Goal: Transaction & Acquisition: Book appointment/travel/reservation

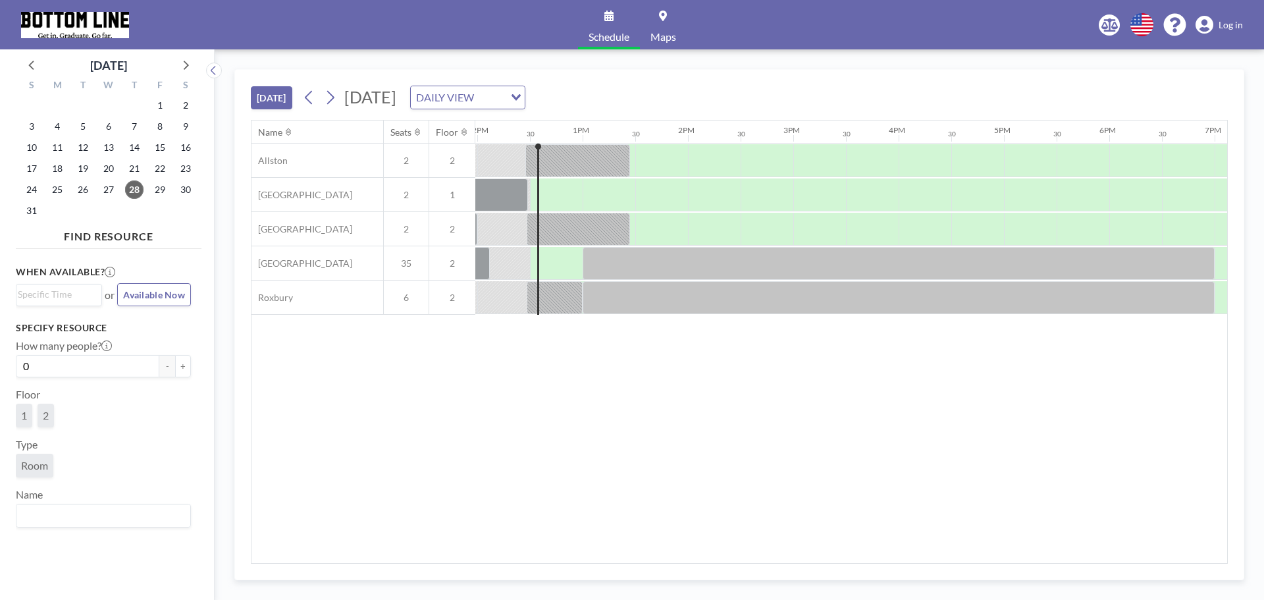
scroll to position [0, 1264]
click at [182, 66] on icon at bounding box center [184, 64] width 17 height 17
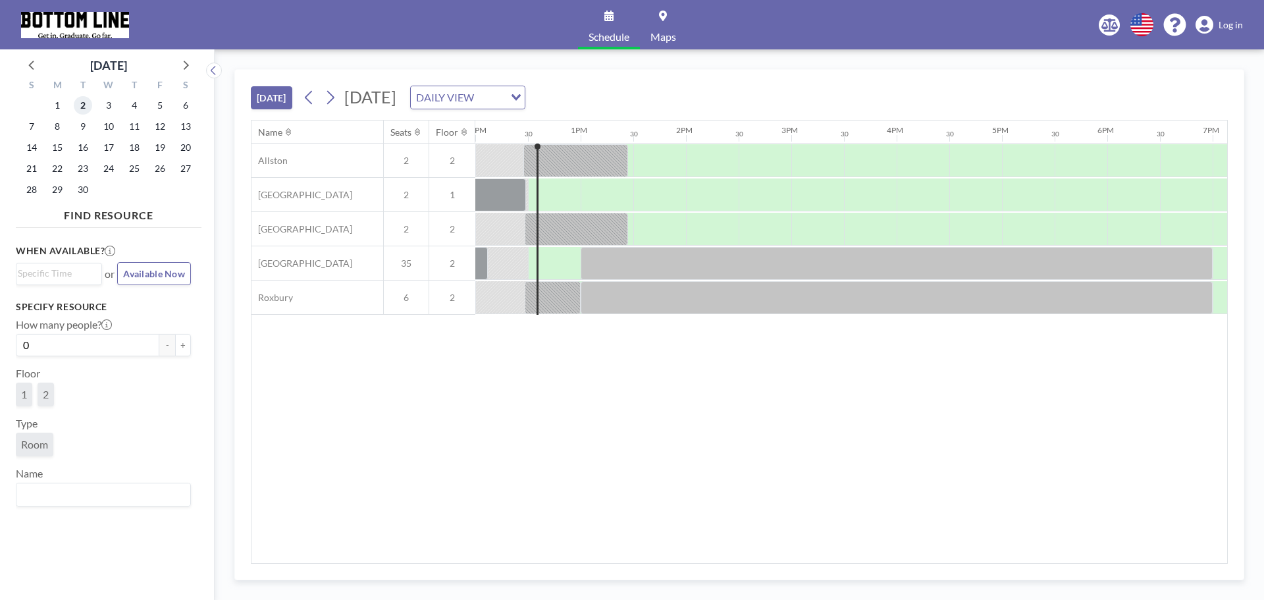
click at [85, 108] on span "2" at bounding box center [83, 105] width 18 height 18
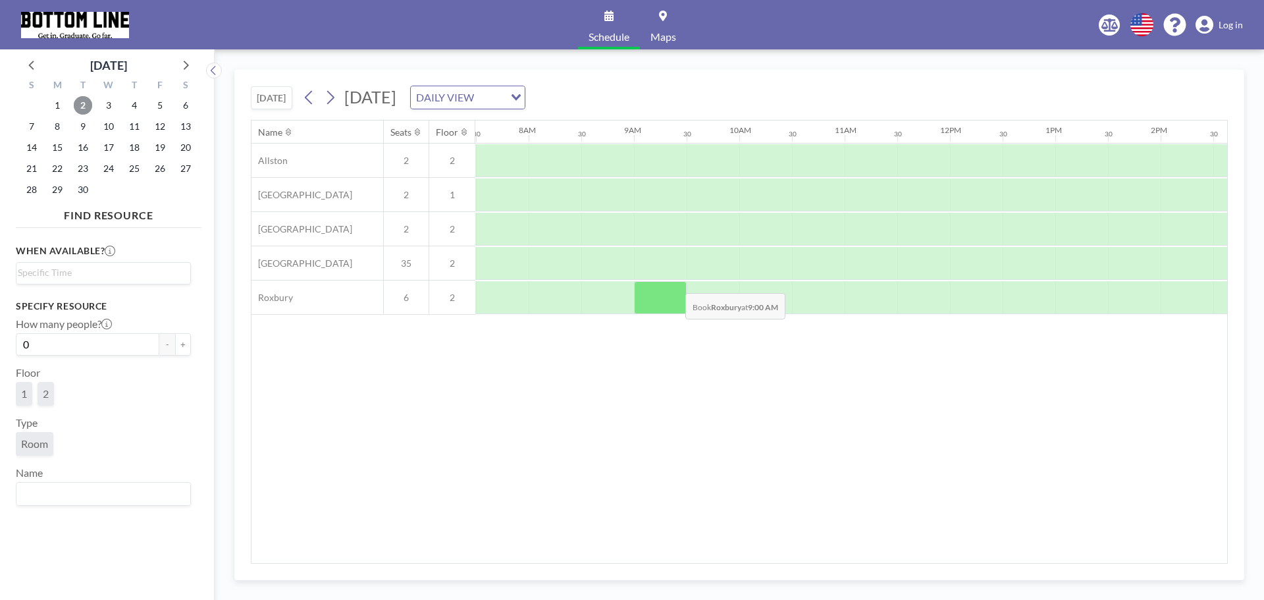
scroll to position [0, 790]
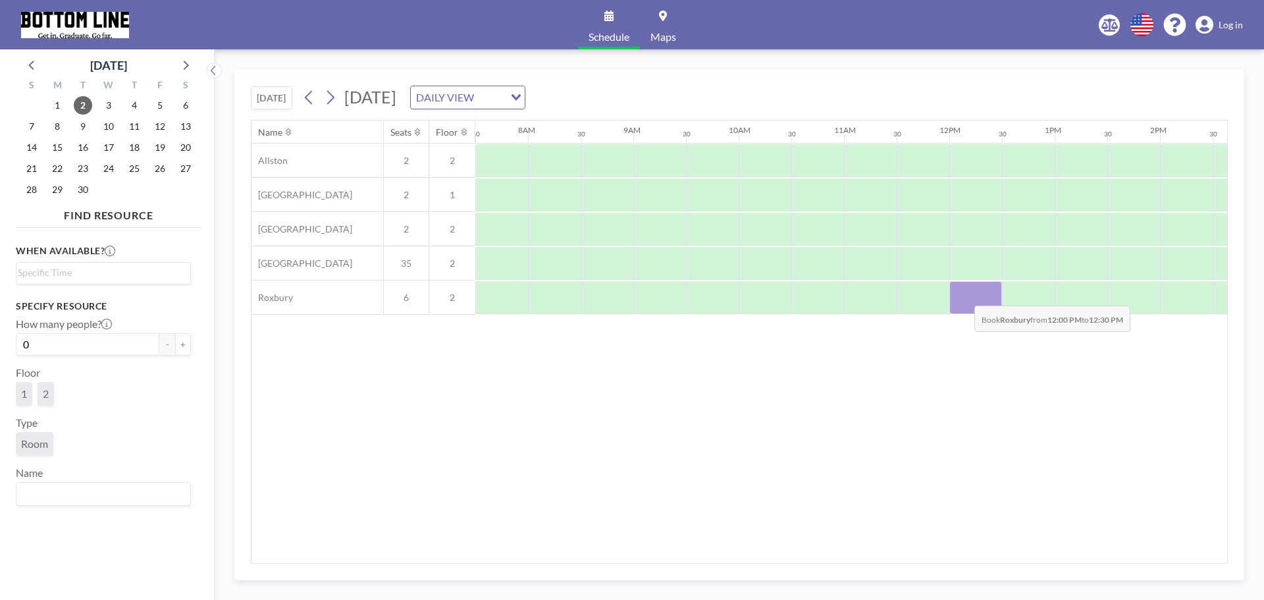
click at [964, 296] on div at bounding box center [976, 297] width 53 height 33
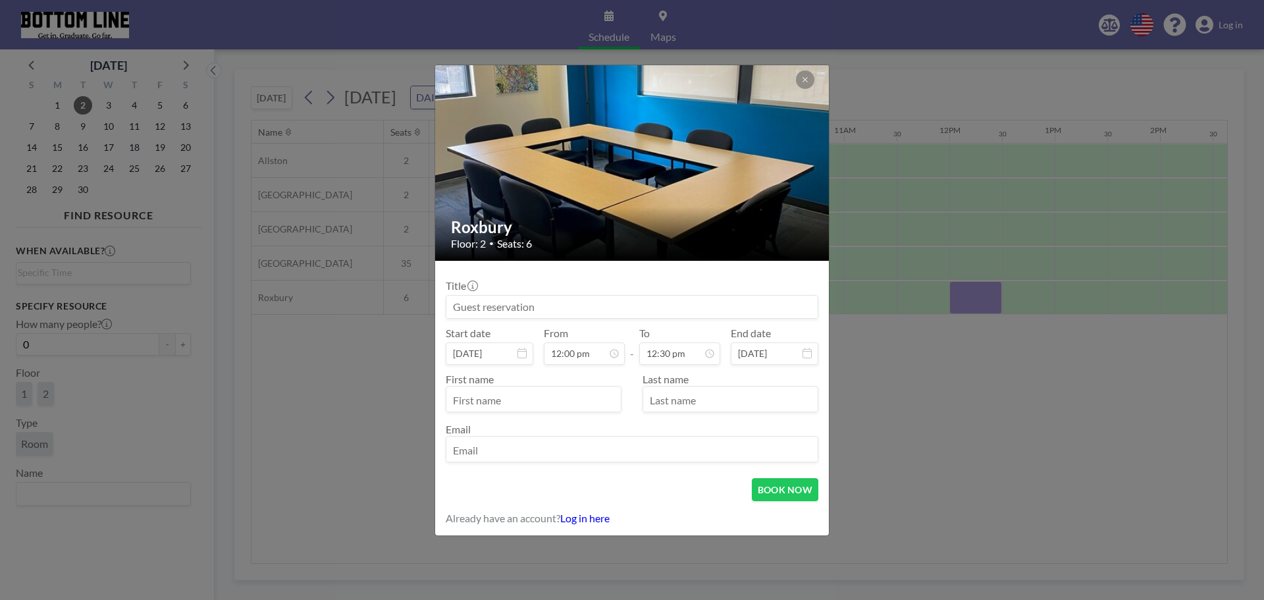
click at [500, 398] on input "text" at bounding box center [533, 400] width 174 height 22
type input "[PERSON_NAME][GEOGRAPHIC_DATA]"
type input "[PERSON_NAME]"
click at [755, 304] on input at bounding box center [631, 307] width 371 height 22
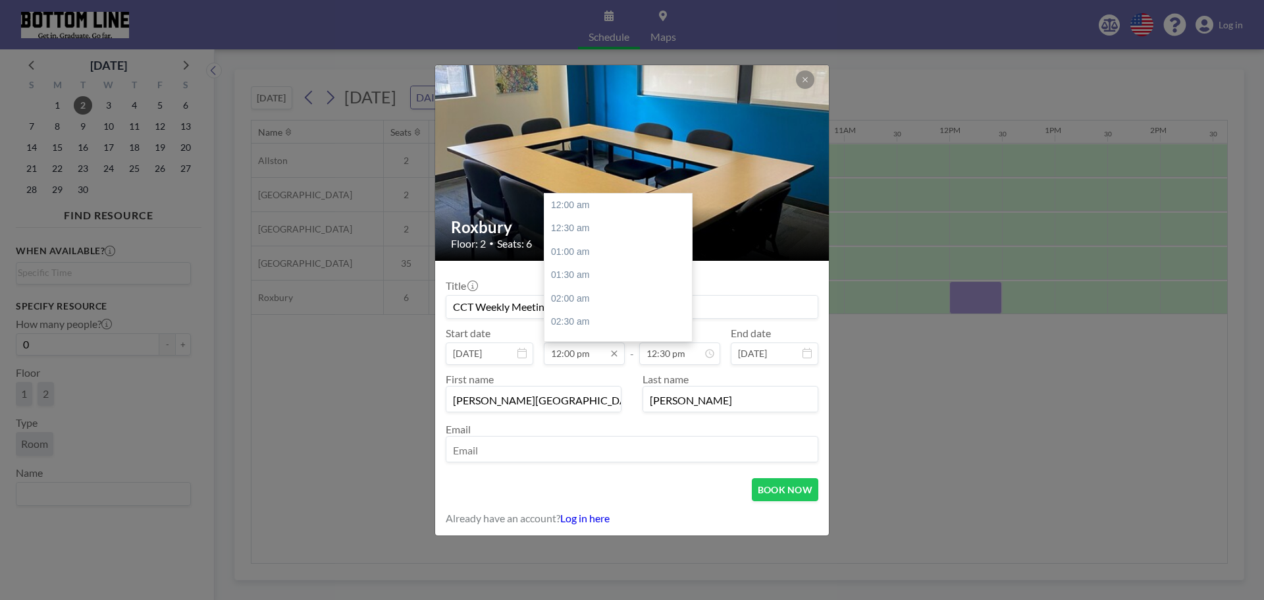
type input "CCT Weekly Meeting"
click at [569, 352] on input "12:00 pm" at bounding box center [584, 353] width 81 height 22
click at [668, 356] on input "12:30 pm" at bounding box center [679, 353] width 81 height 22
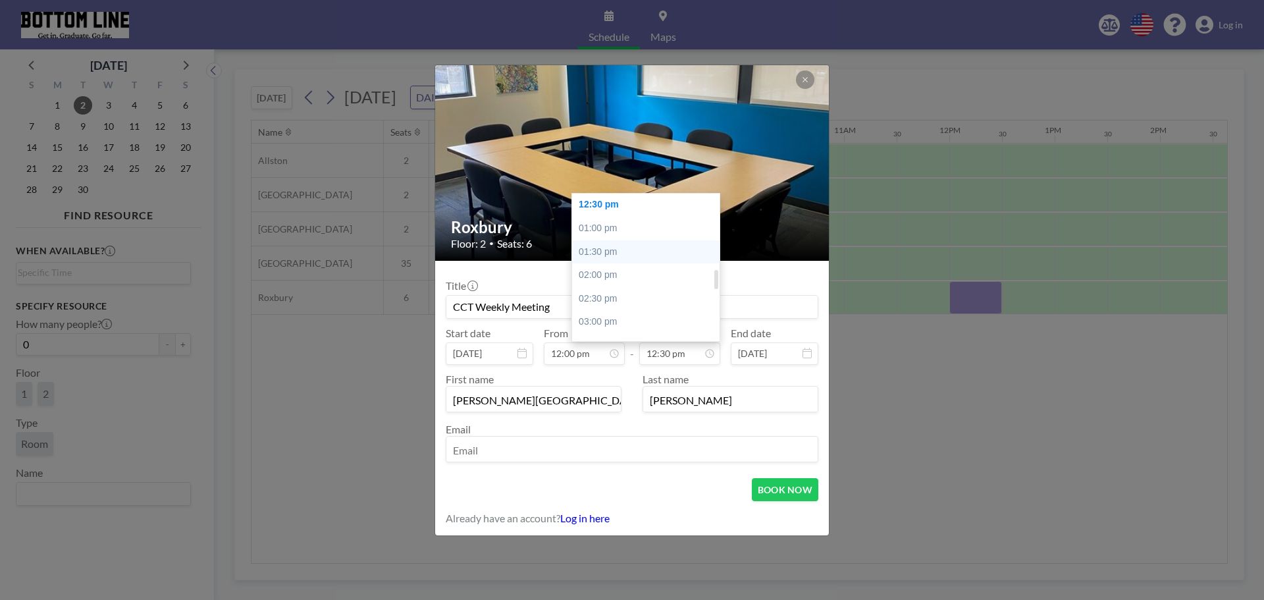
click at [618, 253] on div "01:30 pm" at bounding box center [649, 252] width 154 height 24
type input "01:30 pm"
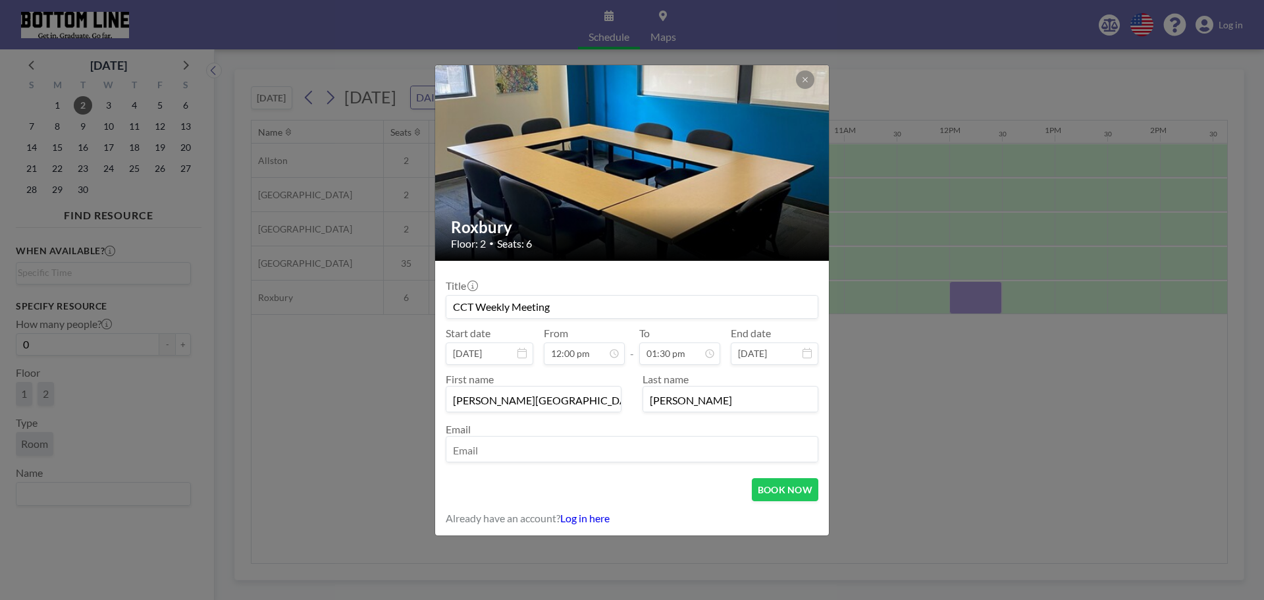
scroll to position [562, 0]
click at [557, 452] on input "email" at bounding box center [631, 450] width 371 height 22
type input "[EMAIL_ADDRESS][DOMAIN_NAME]"
click at [770, 489] on button "BOOK NOW" at bounding box center [785, 489] width 67 height 23
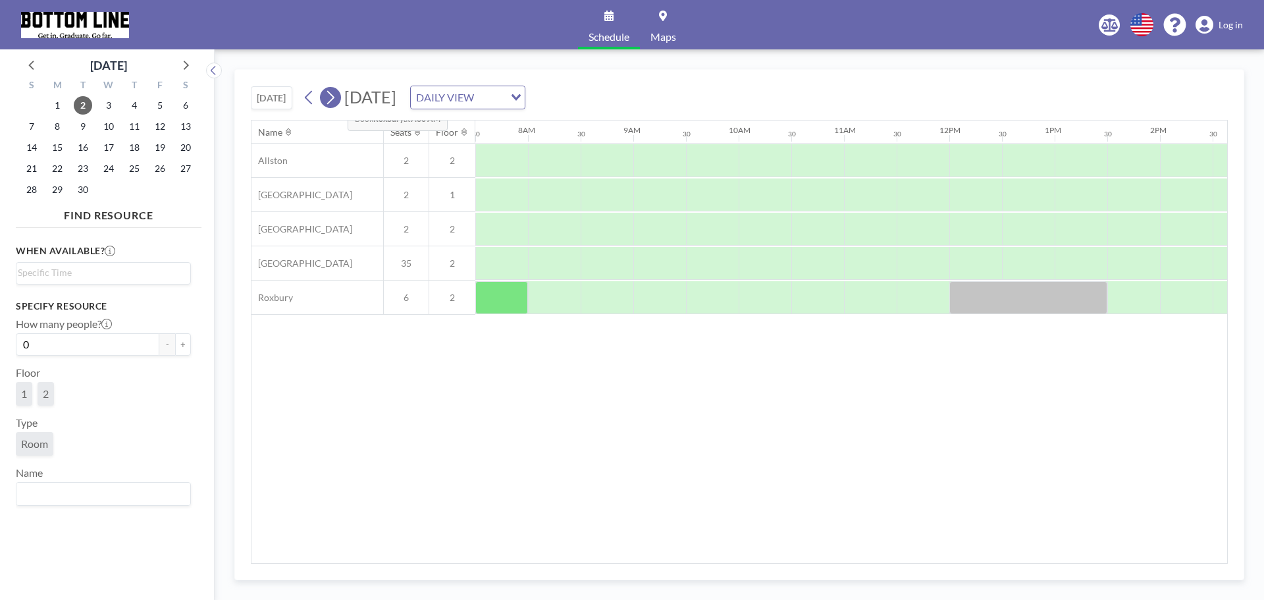
click at [335, 97] on icon at bounding box center [330, 98] width 7 height 14
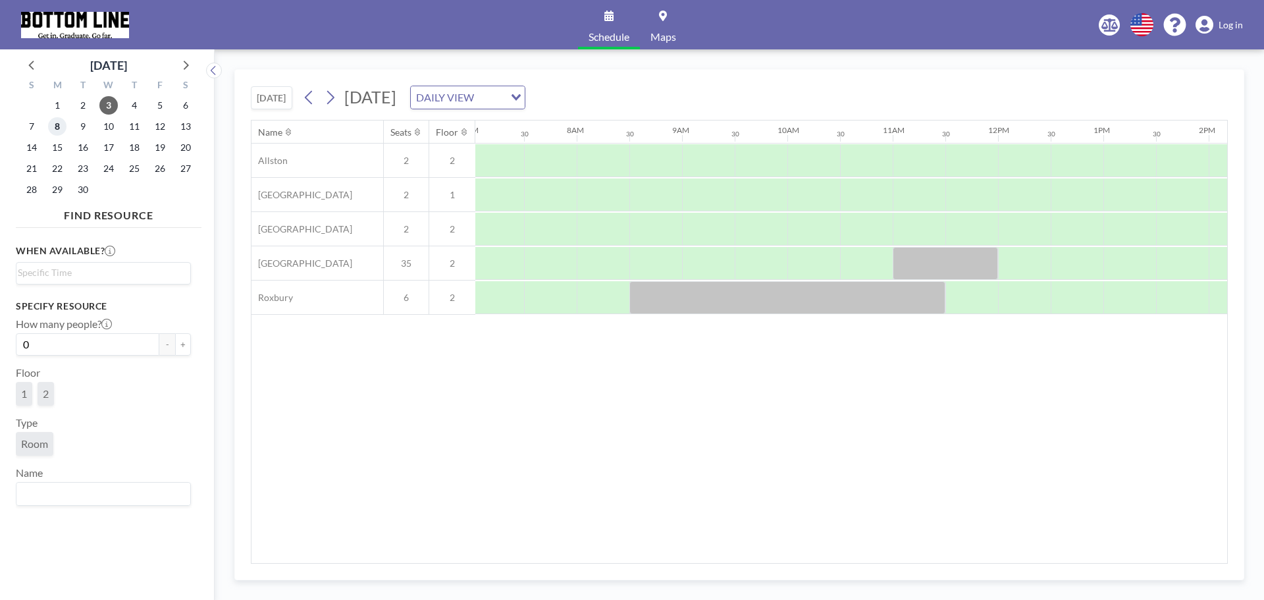
click at [59, 121] on span "8" at bounding box center [57, 126] width 18 height 18
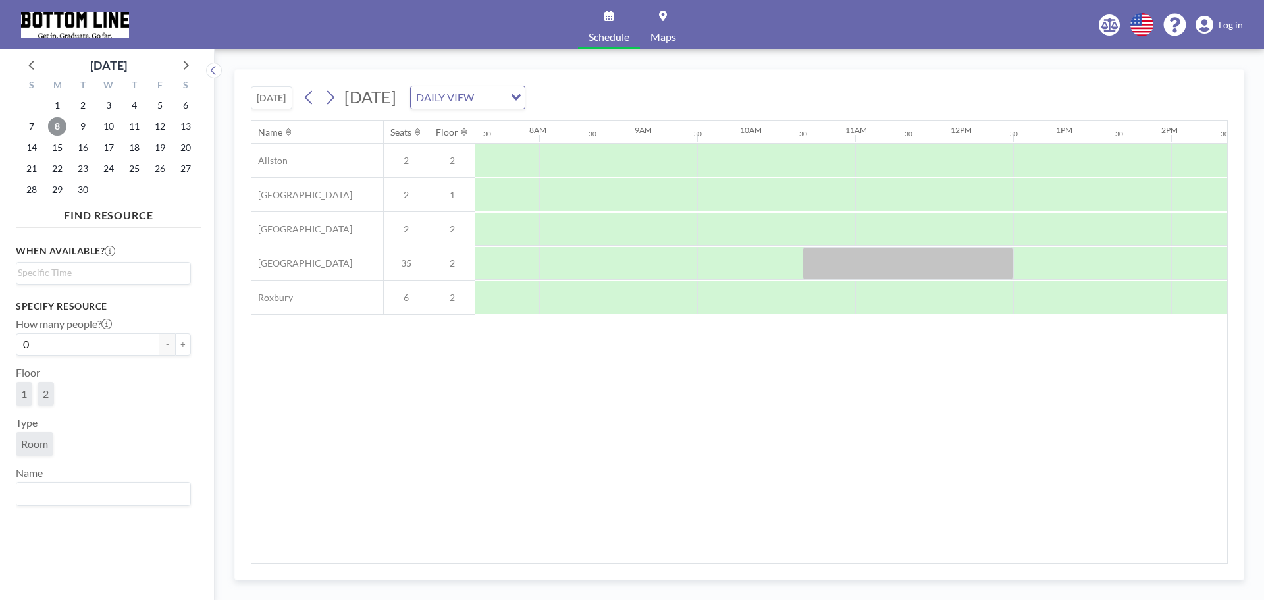
scroll to position [0, 790]
click at [82, 143] on span "16" at bounding box center [83, 147] width 18 height 18
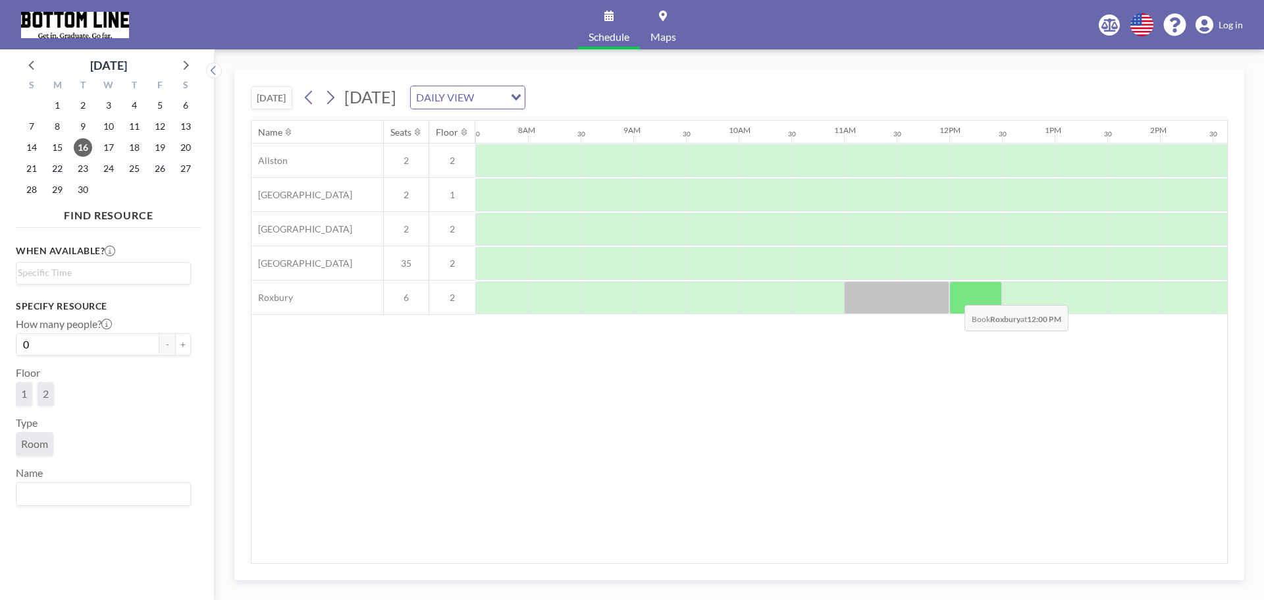
click at [954, 295] on div at bounding box center [976, 297] width 53 height 33
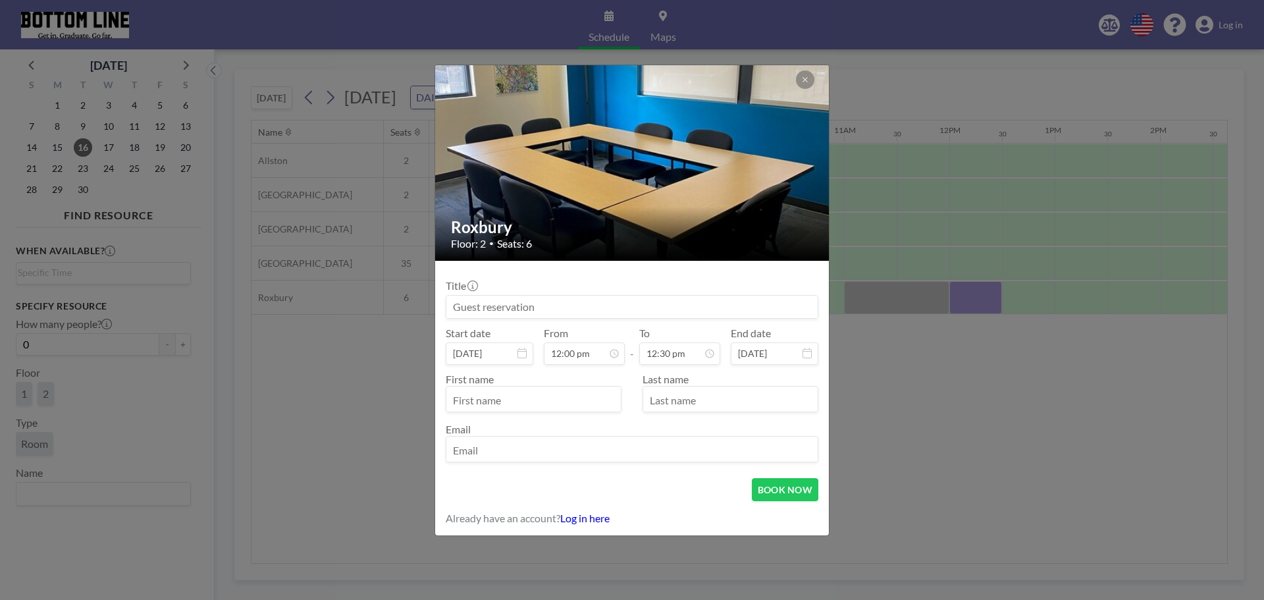
click at [603, 293] on div "Title" at bounding box center [632, 299] width 373 height 40
click at [595, 304] on input at bounding box center [631, 307] width 371 height 22
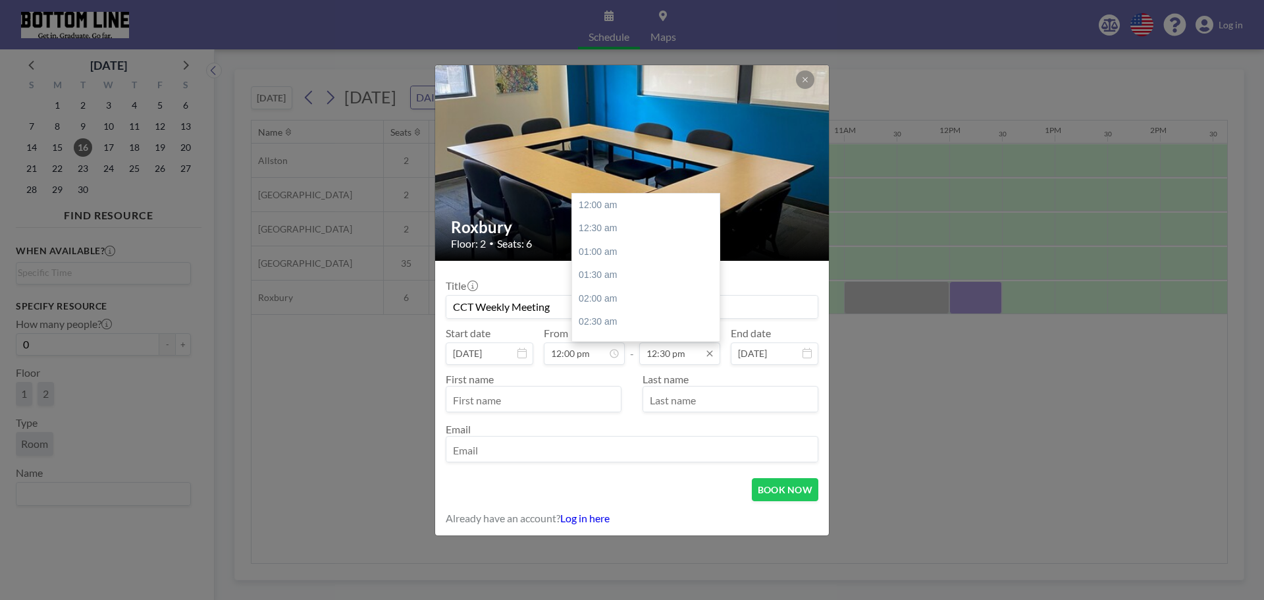
scroll to position [586, 0]
type input "CCT Weekly Meeting"
click at [677, 356] on input "12:30 pm" at bounding box center [679, 353] width 81 height 22
click at [614, 251] on div "01:30 pm" at bounding box center [649, 252] width 154 height 24
type input "01:30 pm"
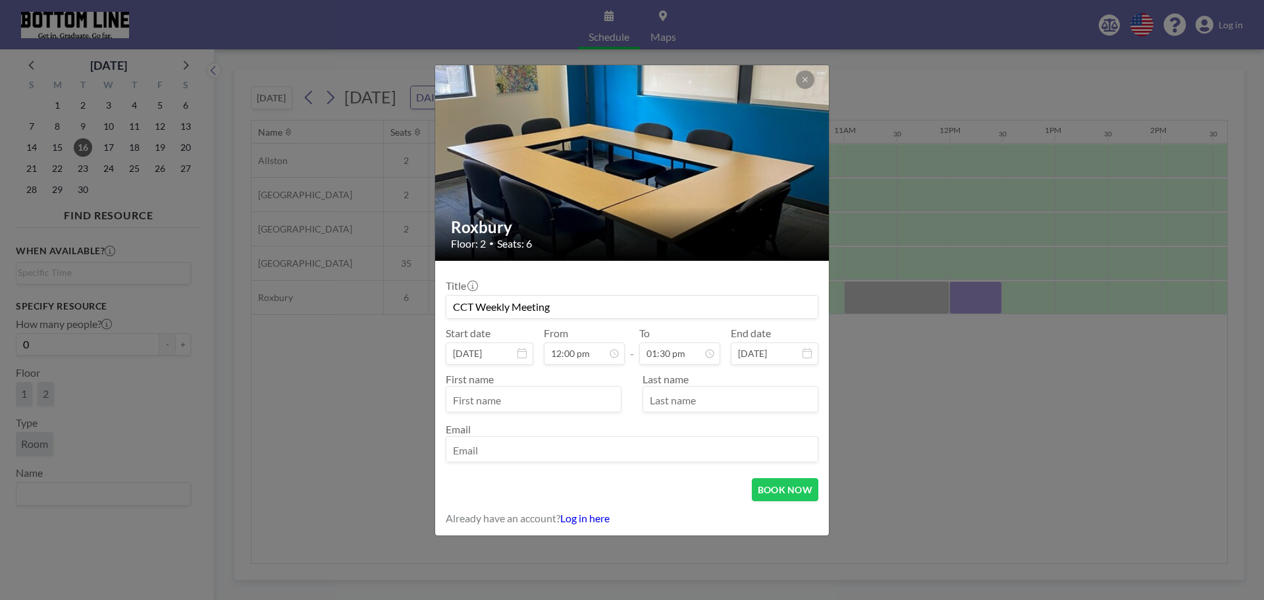
scroll to position [0, 0]
click at [554, 402] on input "text" at bounding box center [533, 400] width 174 height 22
type input "[PERSON_NAME][GEOGRAPHIC_DATA]"
type input "[PERSON_NAME]"
type input "[EMAIL_ADDRESS][DOMAIN_NAME]"
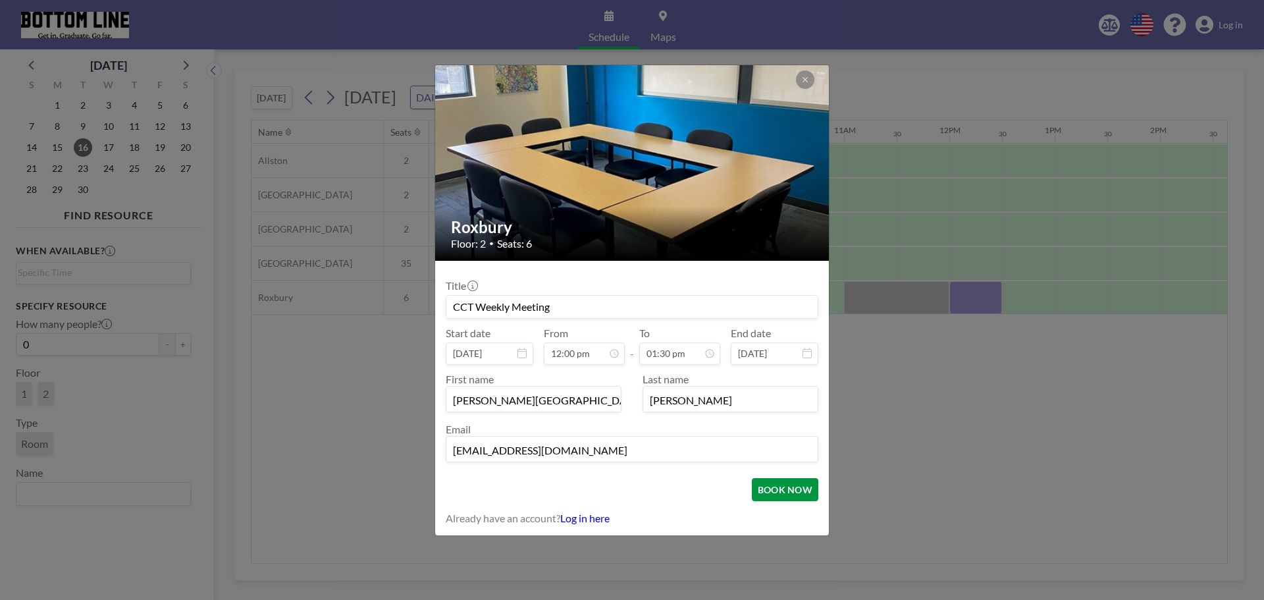
click at [764, 494] on button "BOOK NOW" at bounding box center [785, 489] width 67 height 23
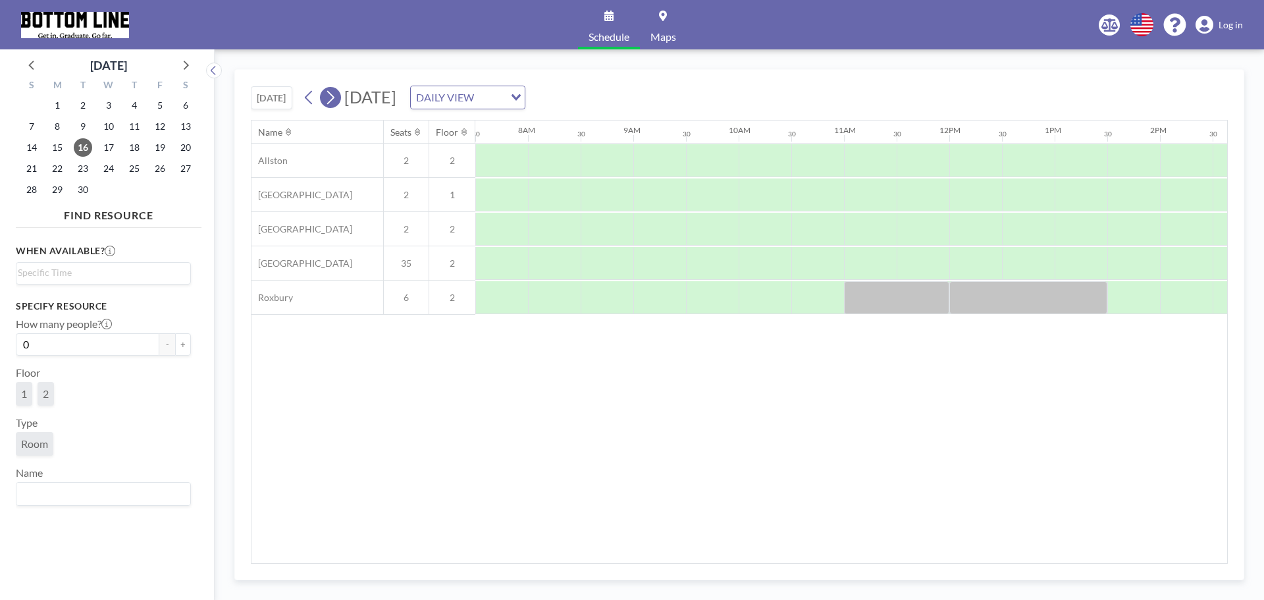
click at [331, 106] on icon at bounding box center [330, 98] width 13 height 20
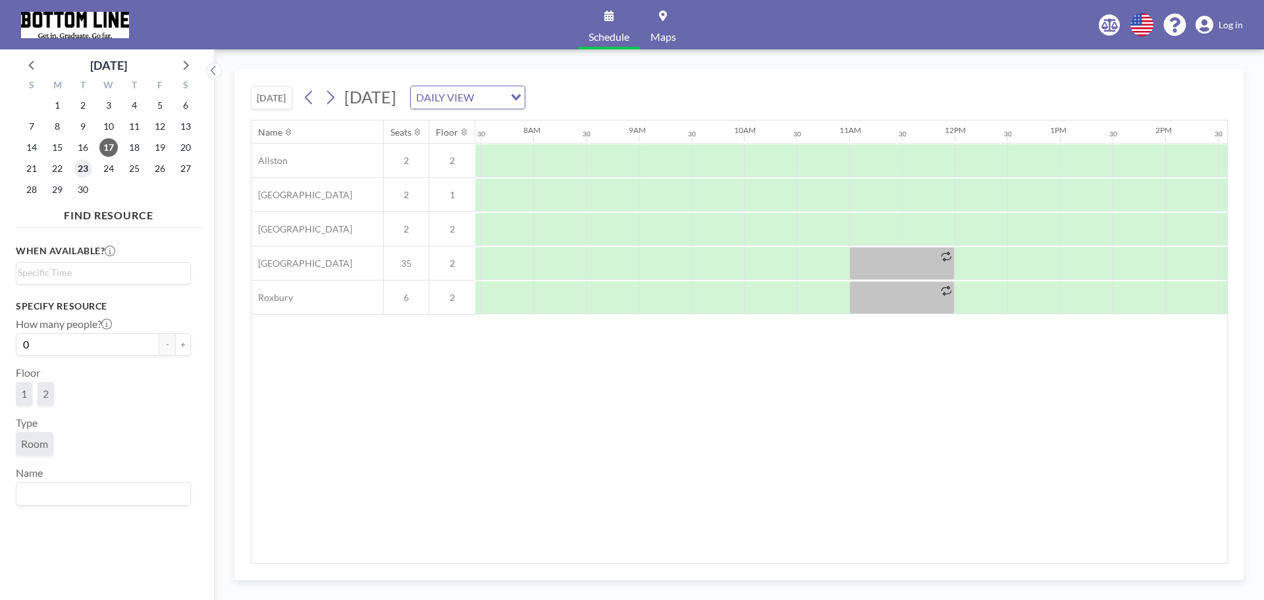
scroll to position [0, 790]
click at [79, 169] on span "23" at bounding box center [83, 168] width 18 height 18
click at [88, 190] on span "30" at bounding box center [83, 189] width 18 height 18
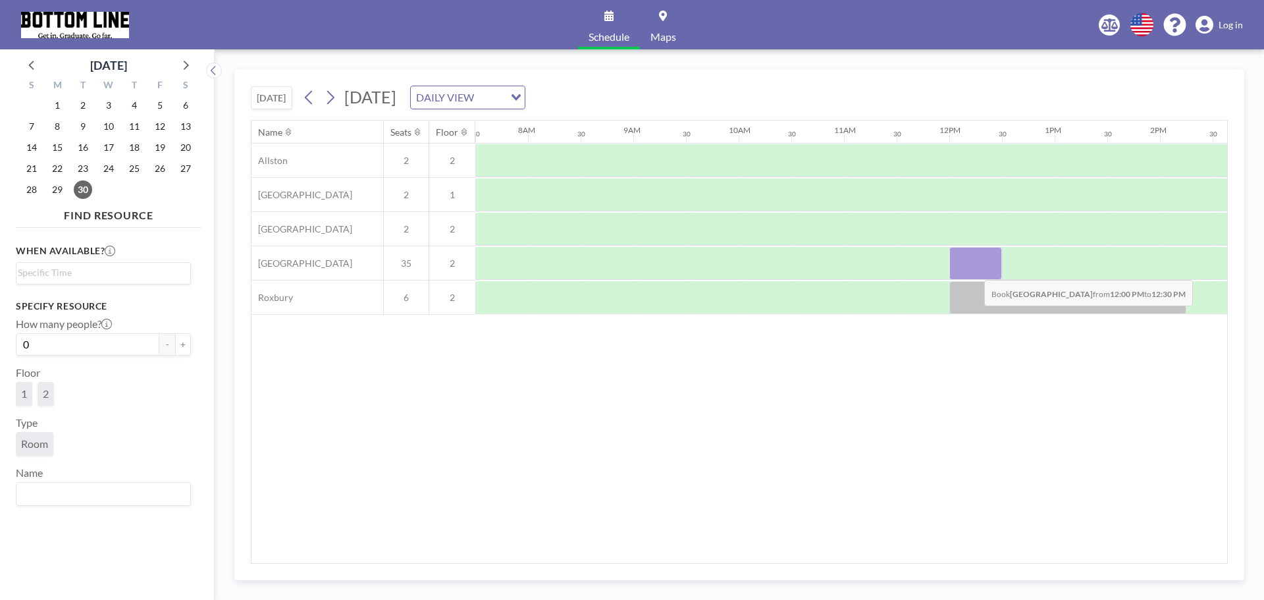
click at [974, 270] on div at bounding box center [976, 263] width 53 height 33
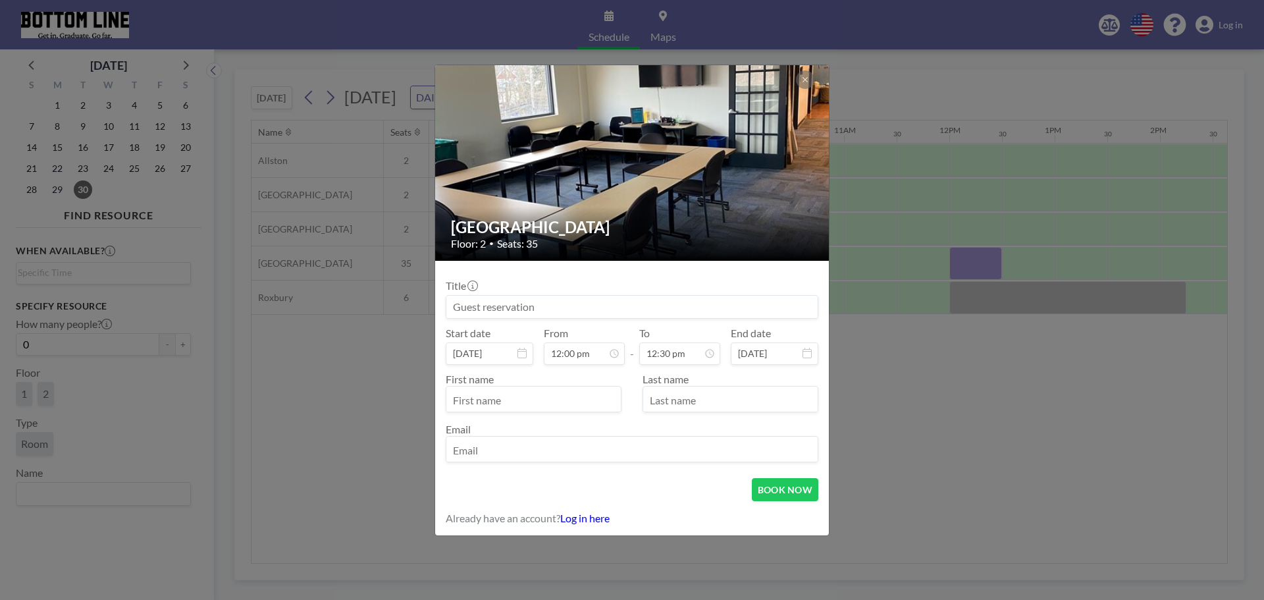
click at [572, 308] on input at bounding box center [631, 307] width 371 height 22
click at [953, 90] on div "Mission Hill Floor: 2 • Seats: 35 Title Start date [DATE] From 12:00 pm - To 12…" at bounding box center [632, 300] width 1264 height 600
